Goal: Task Accomplishment & Management: Use online tool/utility

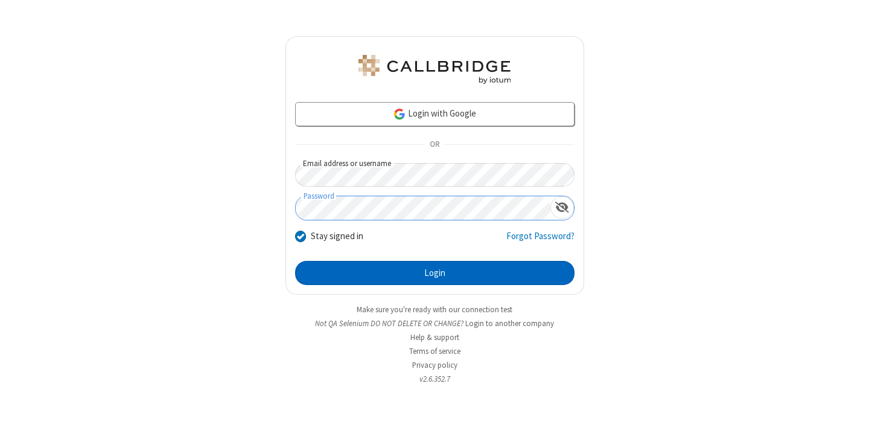
click at [434, 273] on button "Login" at bounding box center [434, 273] width 279 height 24
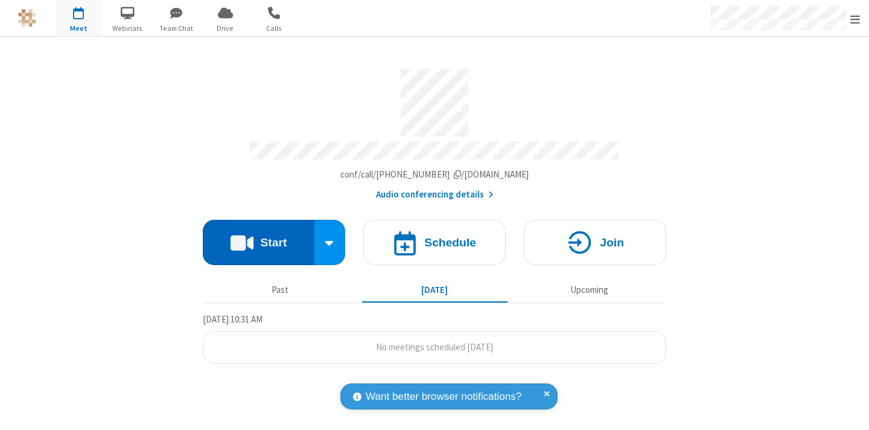
click at [258, 237] on button "Start" at bounding box center [259, 242] width 112 height 45
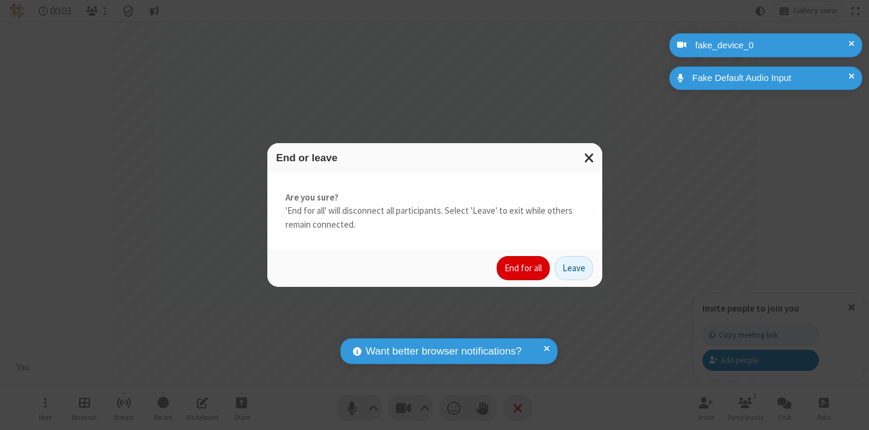
click at [524, 268] on button "End for all" at bounding box center [523, 268] width 53 height 24
